Goal: Task Accomplishment & Management: Manage account settings

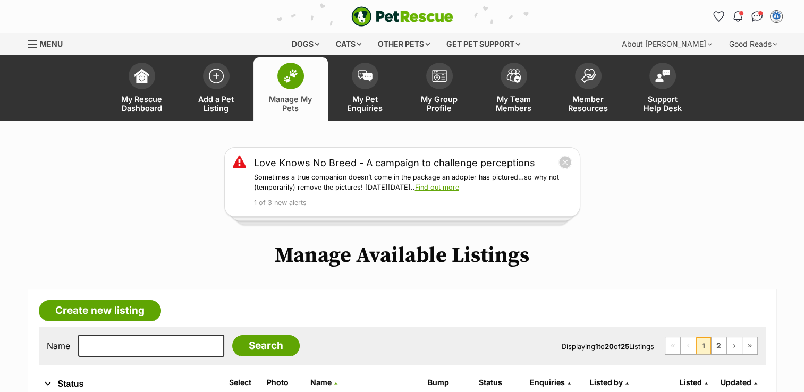
scroll to position [343, 0]
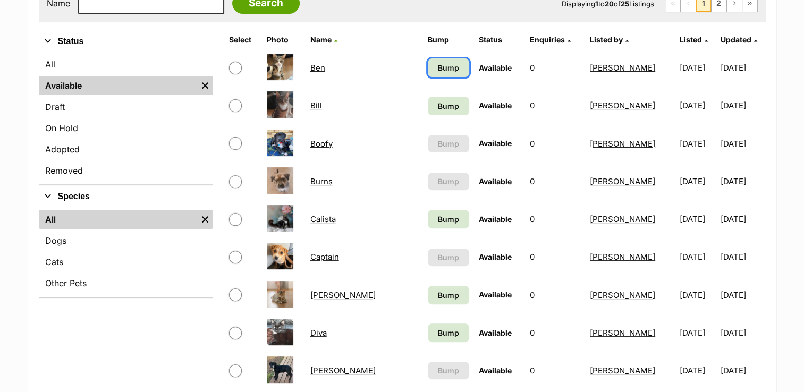
click at [428, 59] on link "Bump" at bounding box center [448, 67] width 41 height 19
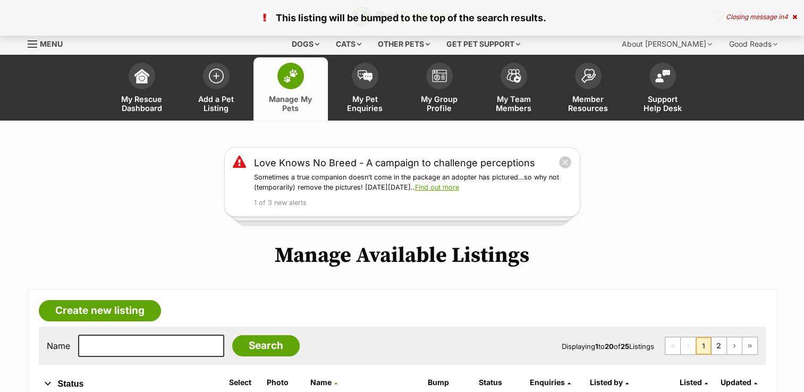
scroll to position [343, 0]
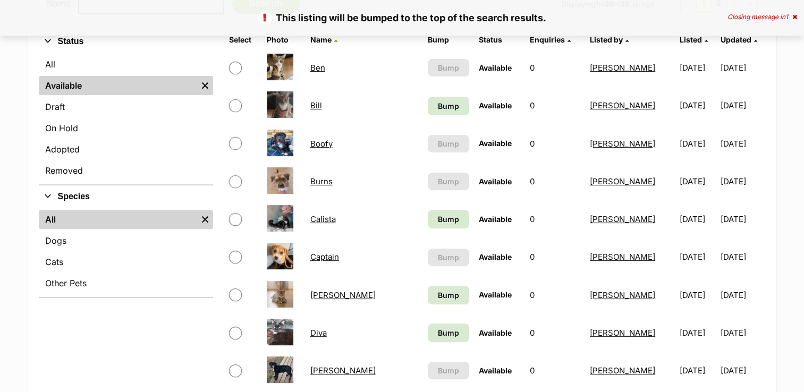
drag, startPoint x: 408, startPoint y: 115, endPoint x: 406, endPoint y: 101, distance: 14.4
click at [424, 101] on td "Bump" at bounding box center [449, 105] width 50 height 37
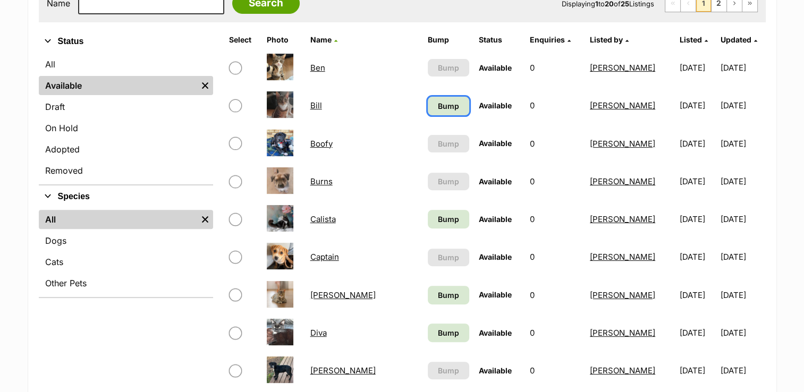
click at [438, 101] on span "Bump" at bounding box center [448, 105] width 21 height 11
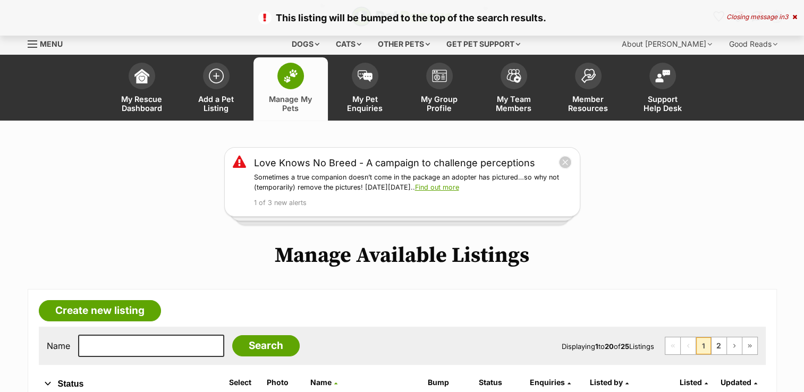
scroll to position [343, 0]
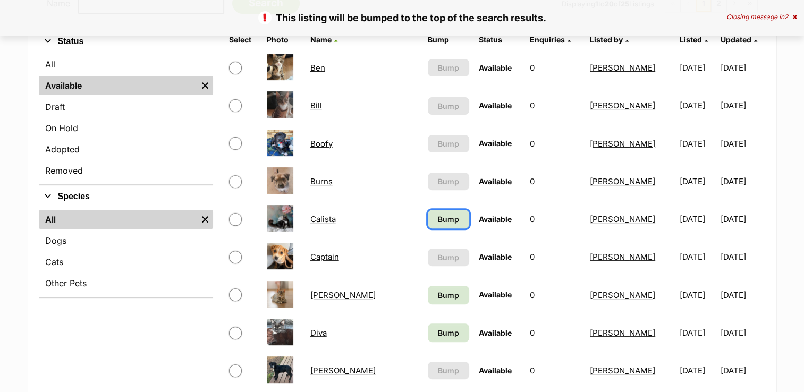
click at [438, 217] on span "Bump" at bounding box center [448, 219] width 21 height 11
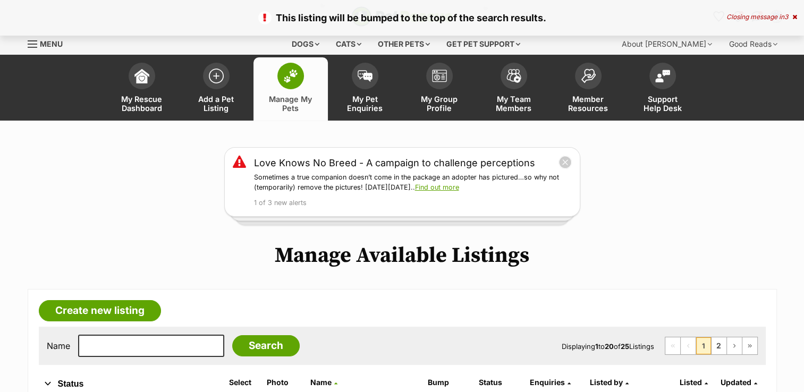
scroll to position [343, 0]
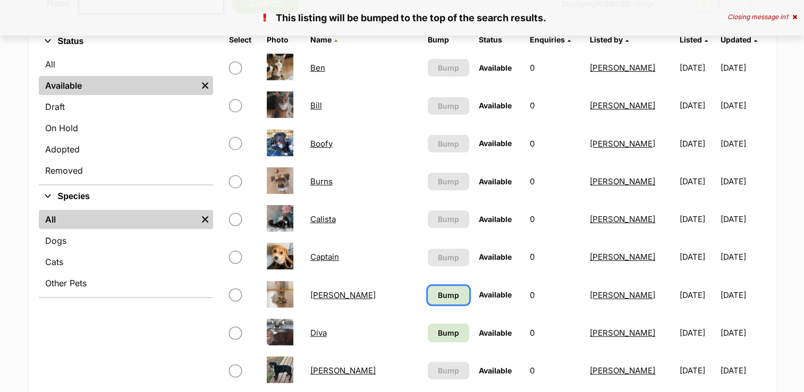
click at [438, 293] on span "Bump" at bounding box center [448, 295] width 21 height 11
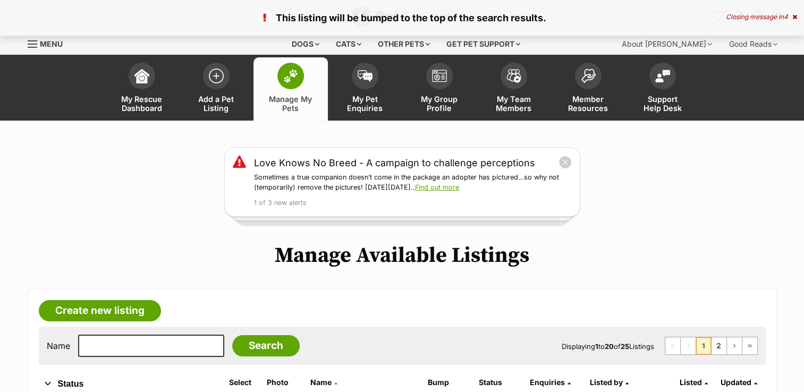
scroll to position [343, 0]
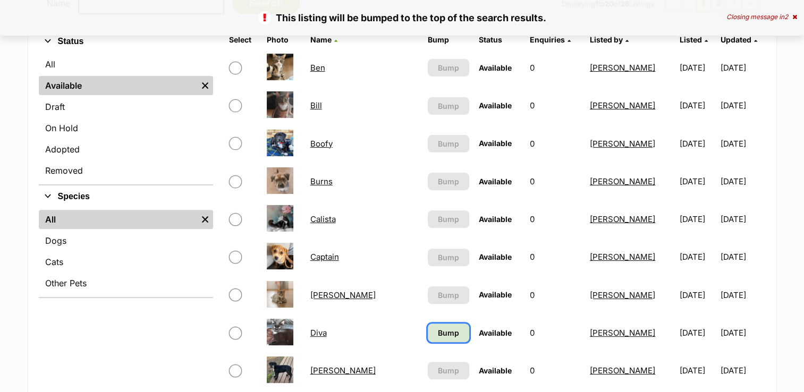
click at [438, 331] on span "Bump" at bounding box center [448, 332] width 21 height 11
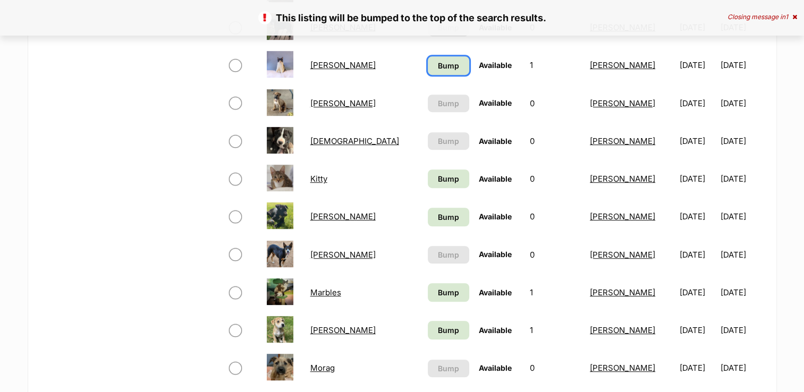
click at [438, 60] on span "Bump" at bounding box center [448, 65] width 21 height 11
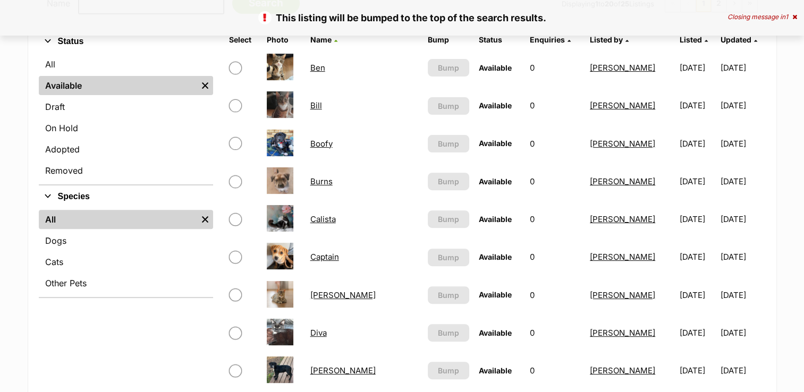
scroll to position [686, 0]
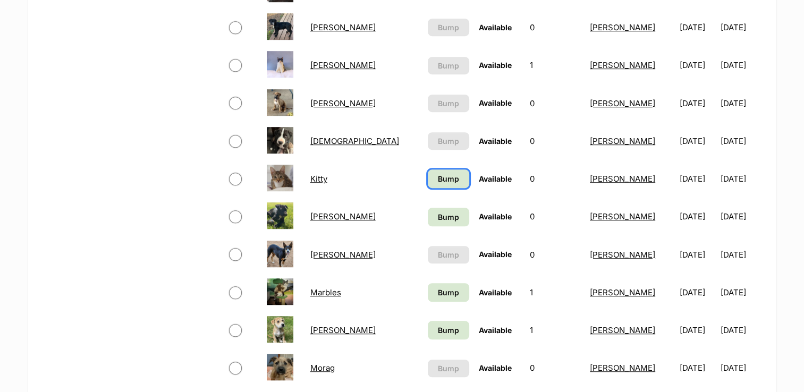
click at [438, 174] on span "Bump" at bounding box center [448, 178] width 21 height 11
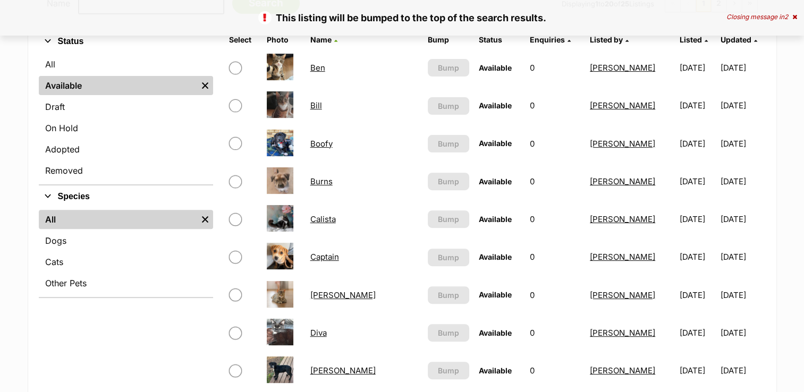
scroll to position [686, 0]
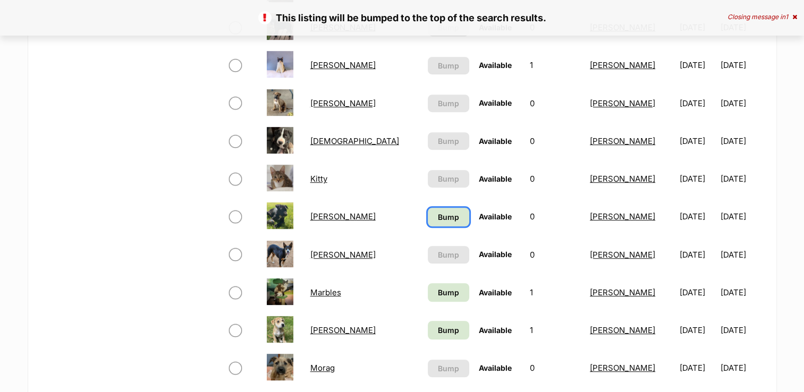
click at [438, 215] on span "Bump" at bounding box center [448, 217] width 21 height 11
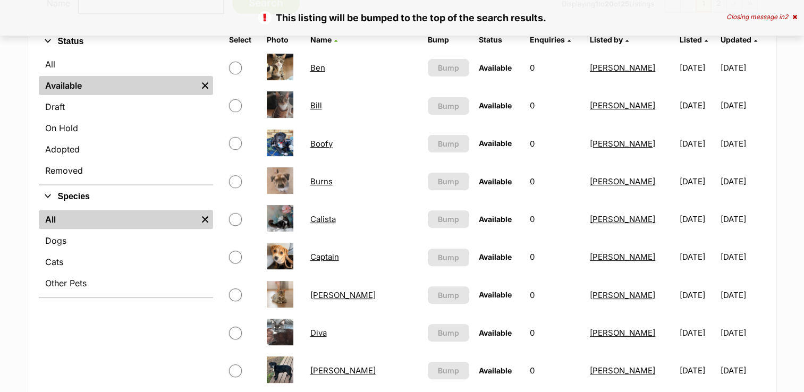
scroll to position [686, 0]
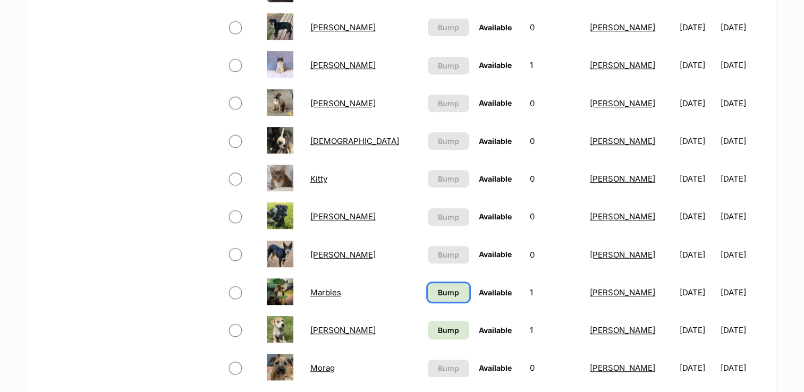
click at [428, 298] on link "Bump" at bounding box center [448, 292] width 41 height 19
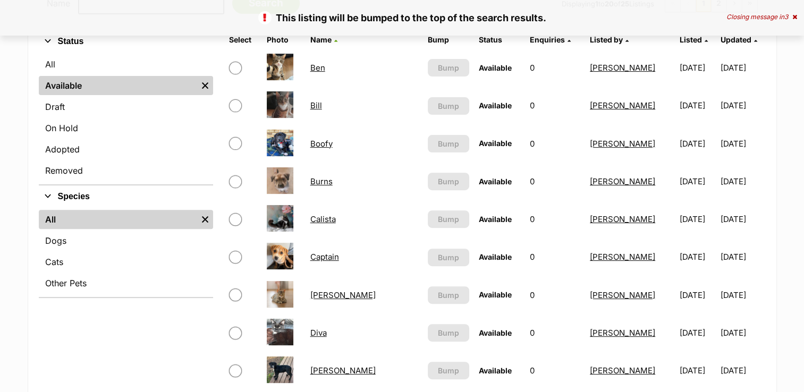
scroll to position [686, 0]
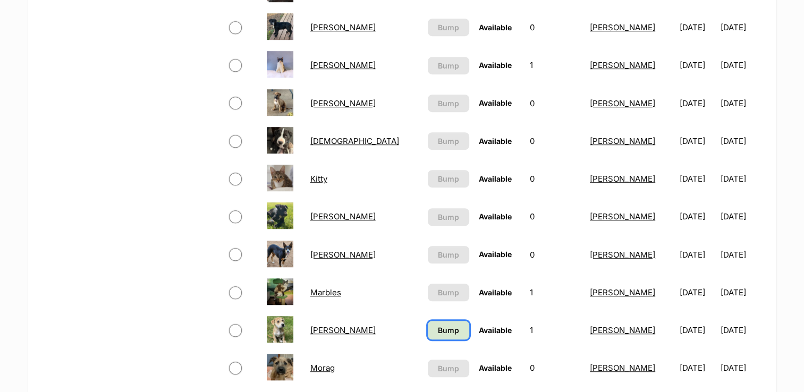
click at [438, 328] on span "Bump" at bounding box center [448, 330] width 21 height 11
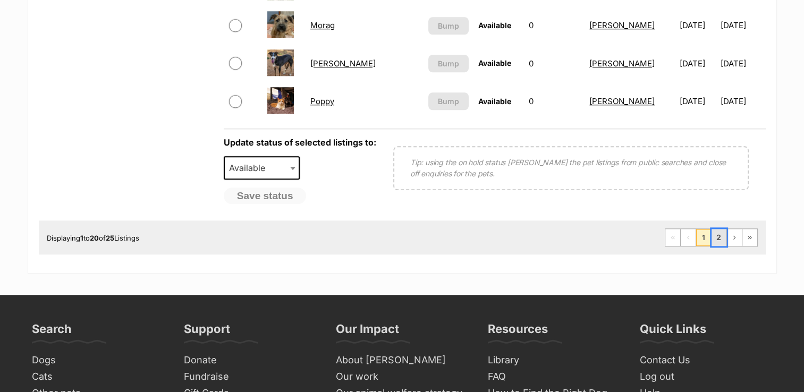
click at [722, 238] on link "2" at bounding box center [719, 237] width 15 height 17
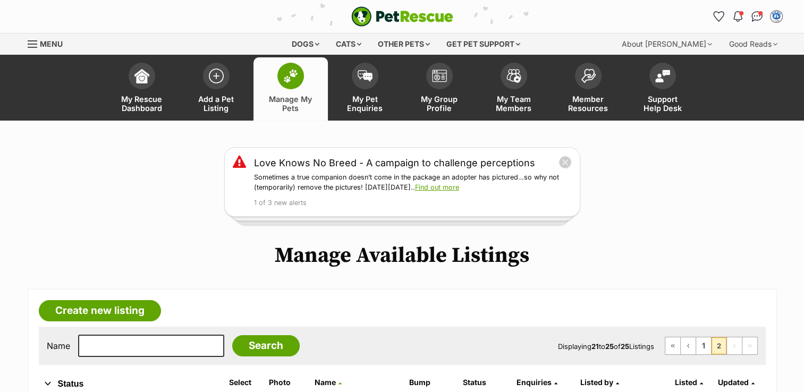
scroll to position [343, 0]
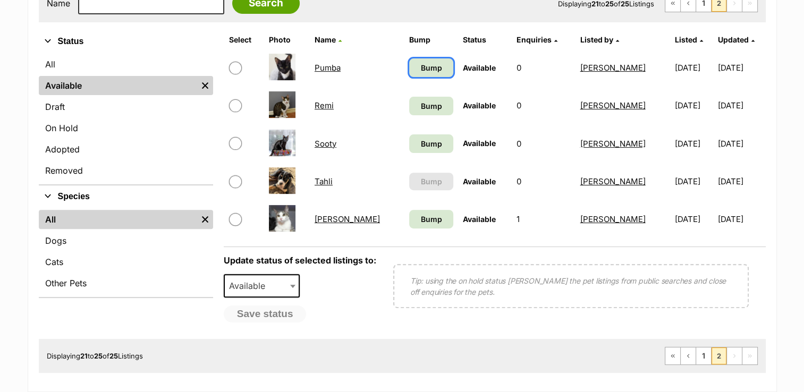
click at [420, 68] on span "Bump" at bounding box center [430, 67] width 21 height 11
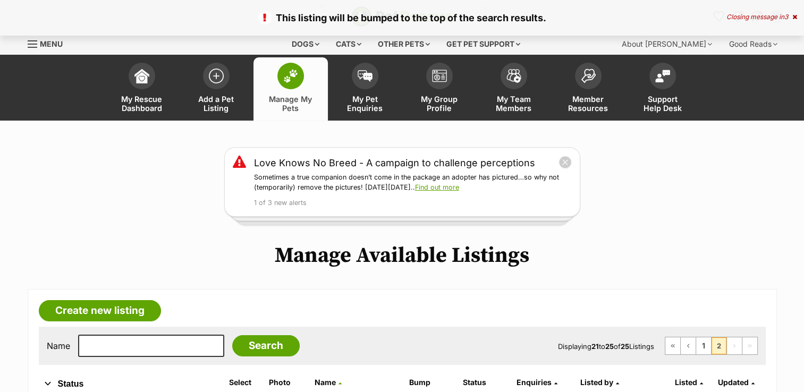
scroll to position [343, 0]
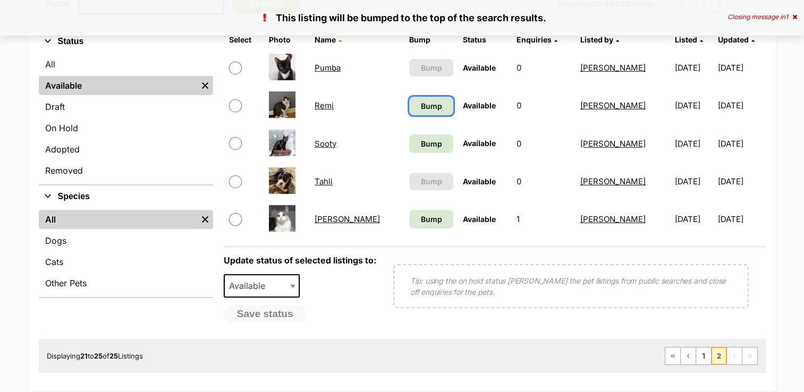
click at [420, 103] on span "Bump" at bounding box center [430, 105] width 21 height 11
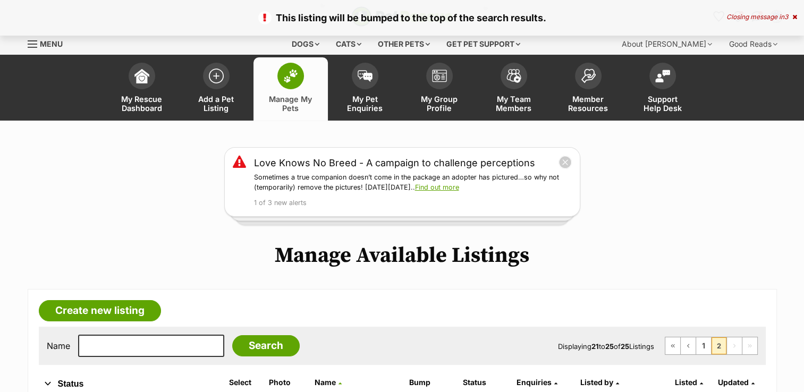
scroll to position [343, 0]
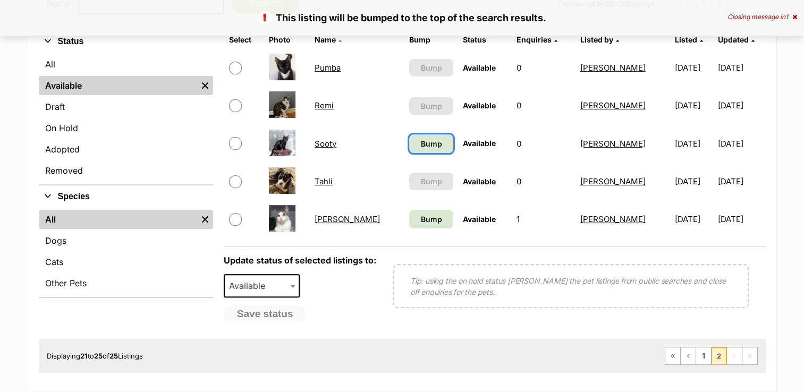
click at [409, 149] on link "Bump" at bounding box center [431, 143] width 44 height 19
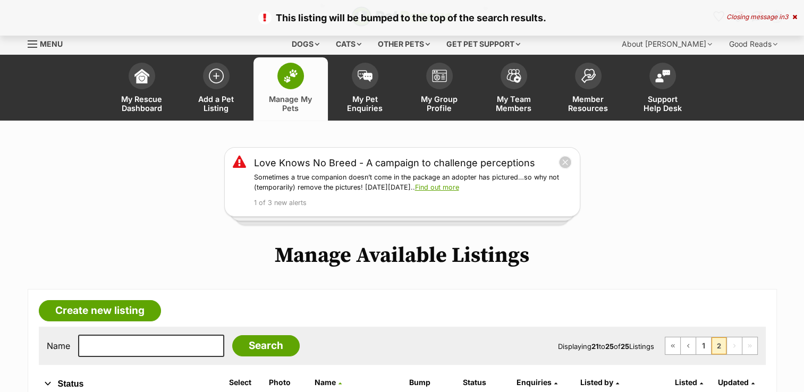
scroll to position [343, 0]
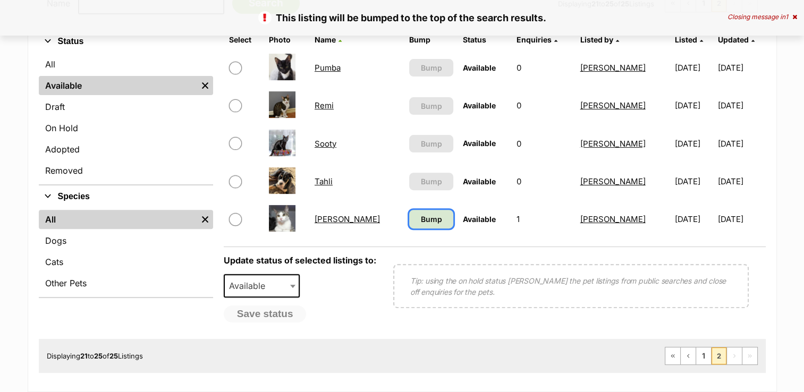
click at [420, 218] on span "Bump" at bounding box center [430, 219] width 21 height 11
